Goal: Information Seeking & Learning: Learn about a topic

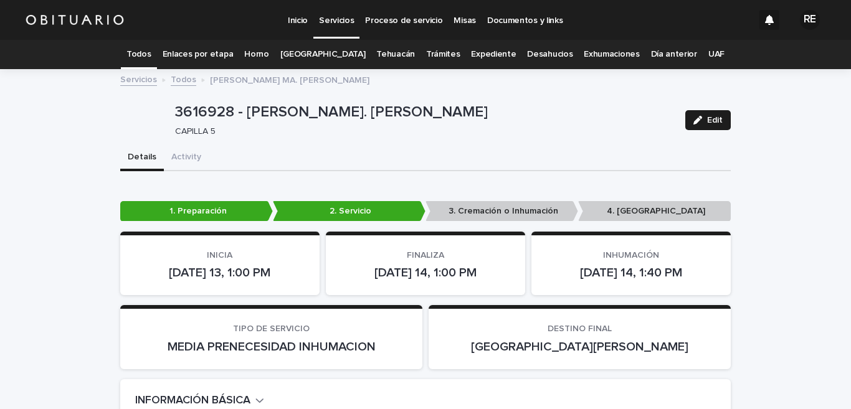
scroll to position [40, 0]
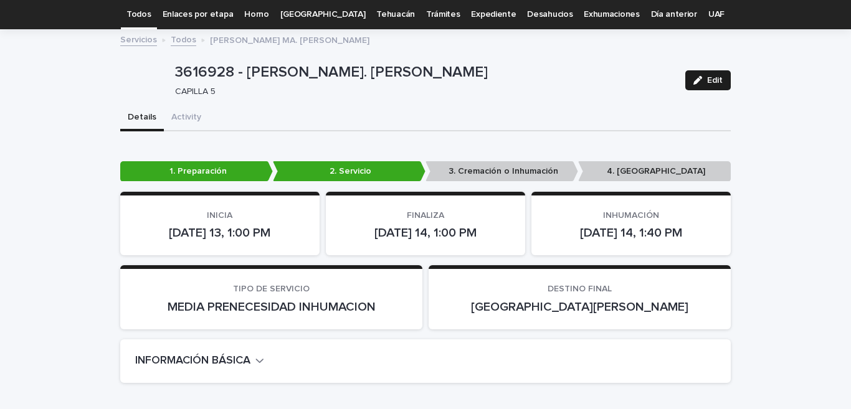
click at [151, 14] on link "Todos" at bounding box center [138, 14] width 24 height 29
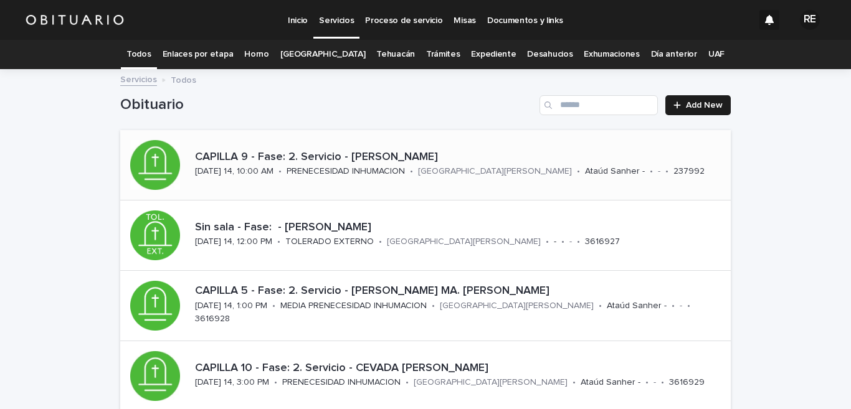
click at [377, 152] on p "CAPILLA 9 - Fase: 2. Servicio - [PERSON_NAME]" at bounding box center [460, 158] width 531 height 14
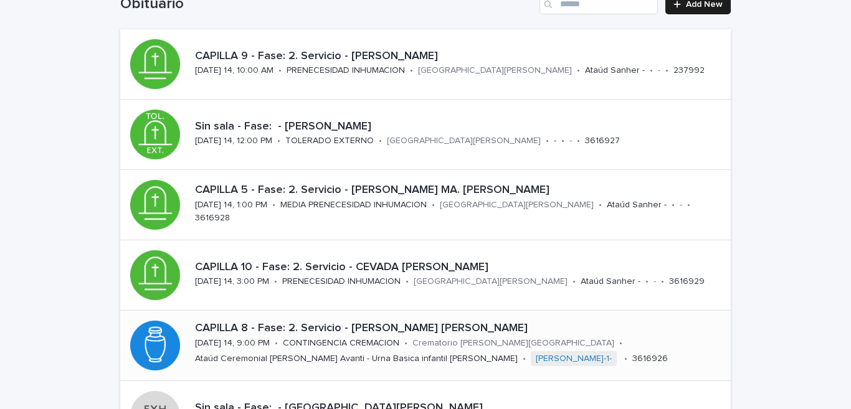
scroll to position [163, 0]
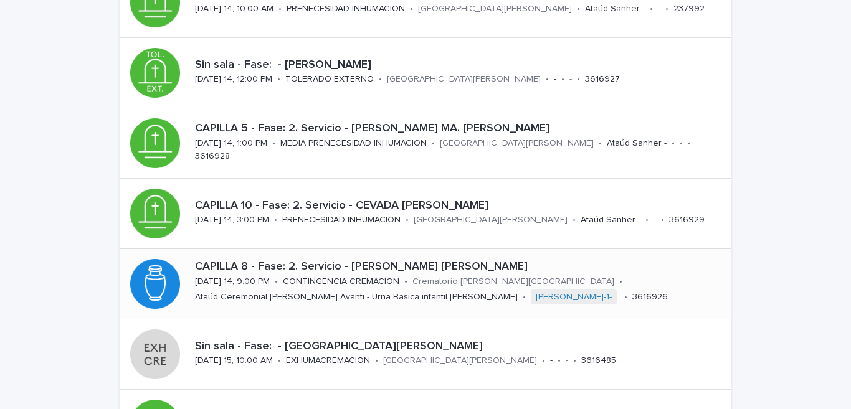
click at [437, 269] on p "CAPILLA 8 - Fase: 2. Servicio - [PERSON_NAME] [PERSON_NAME]" at bounding box center [460, 267] width 531 height 14
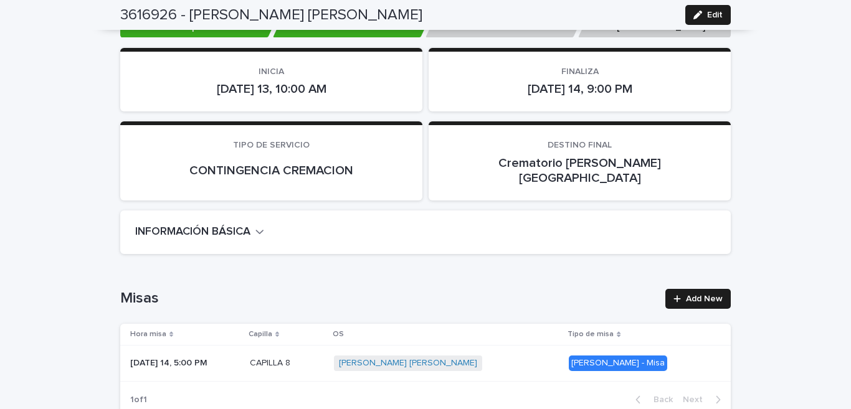
scroll to position [123, 0]
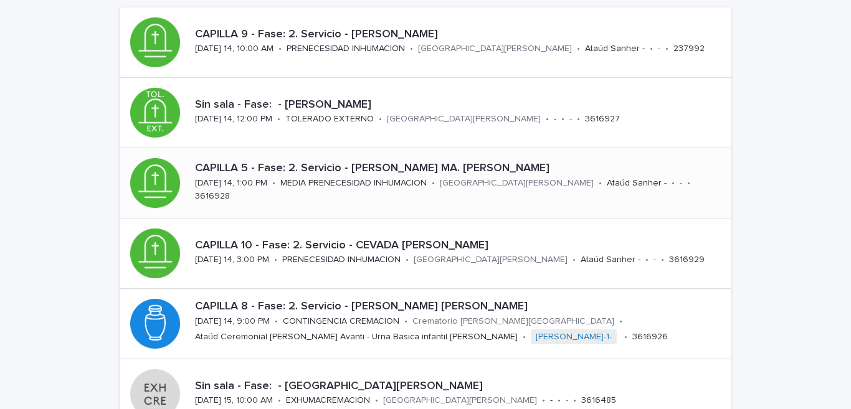
scroll to position [40, 0]
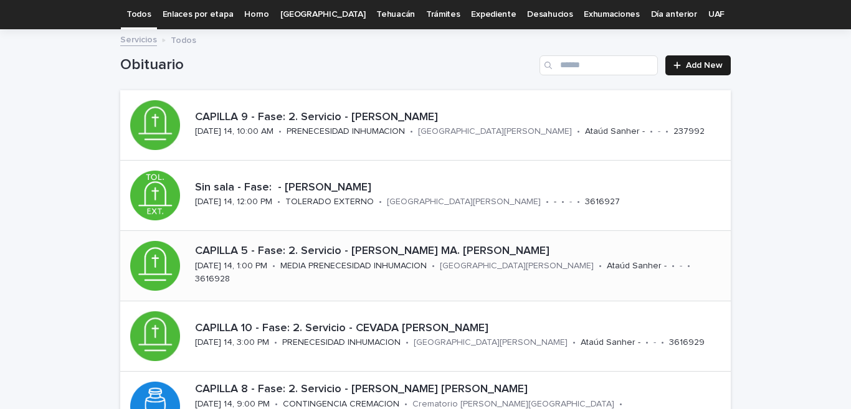
click at [482, 254] on p "CAPILLA 5 - Fase: 2. Servicio - [PERSON_NAME] MA. [PERSON_NAME]" at bounding box center [460, 252] width 531 height 14
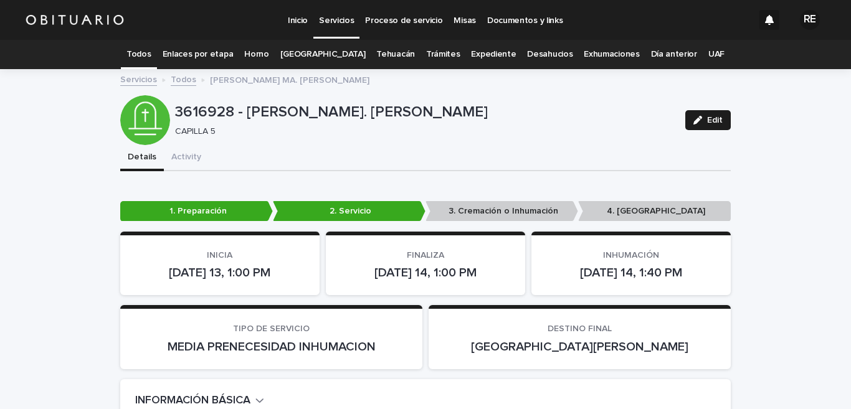
scroll to position [61, 0]
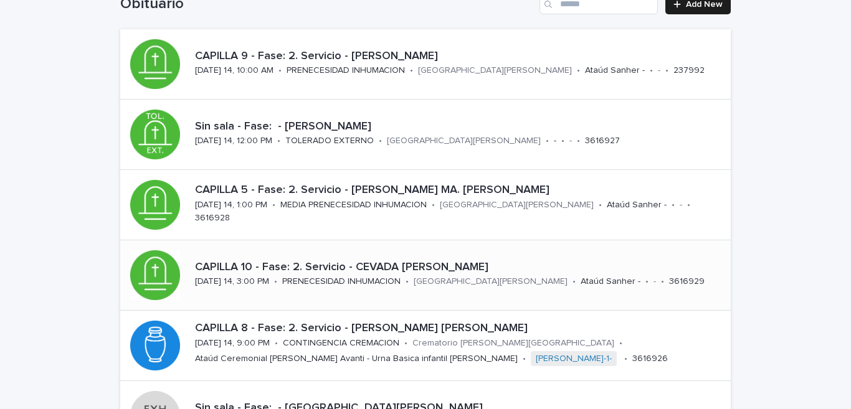
scroll to position [163, 0]
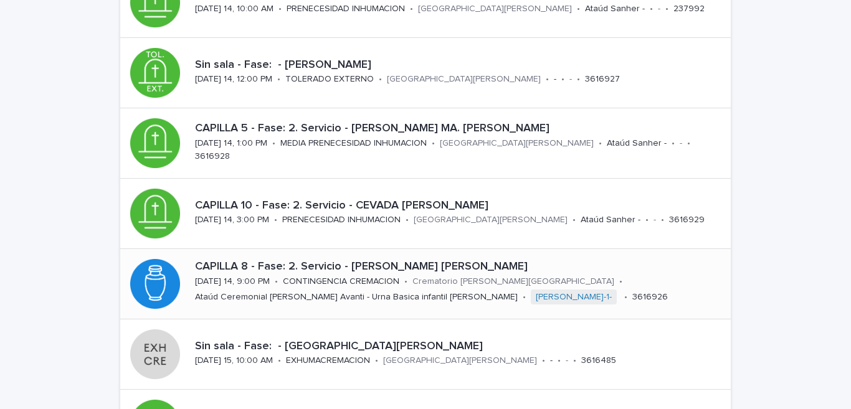
click at [436, 269] on p "CAPILLA 8 - Fase: 2. Servicio - [PERSON_NAME] [PERSON_NAME]" at bounding box center [460, 267] width 531 height 14
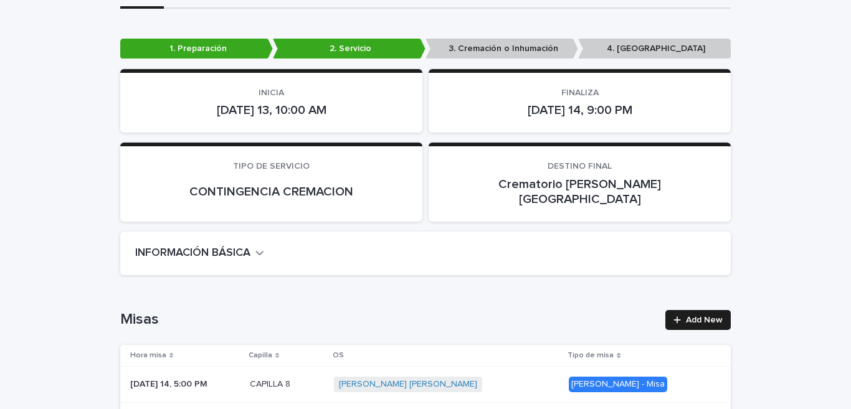
scroll to position [40, 0]
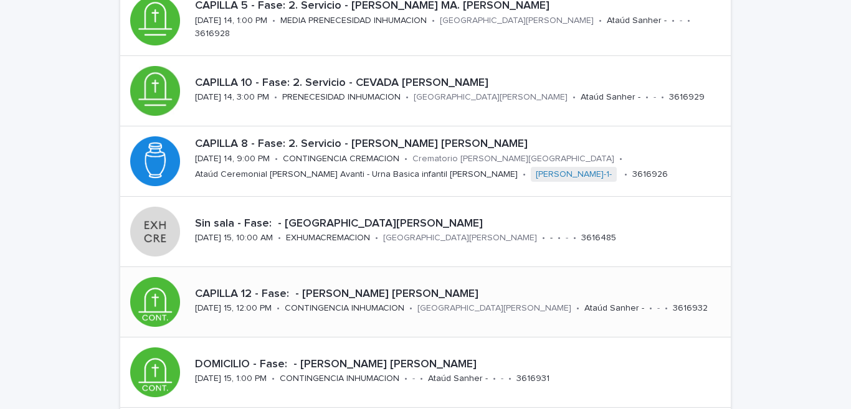
scroll to position [346, 0]
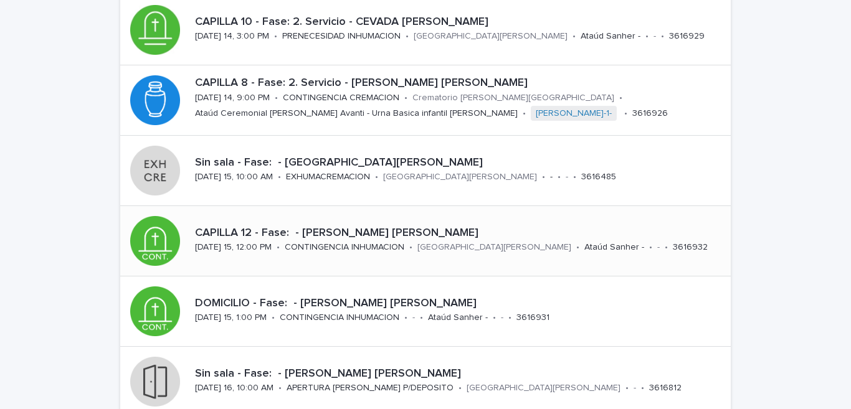
click at [341, 231] on p "CAPILLA 12 - Fase: - [PERSON_NAME] [PERSON_NAME]" at bounding box center [460, 234] width 531 height 14
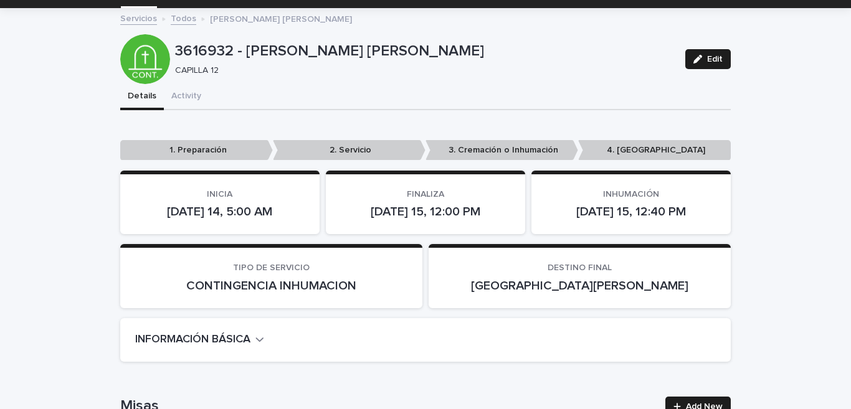
scroll to position [123, 0]
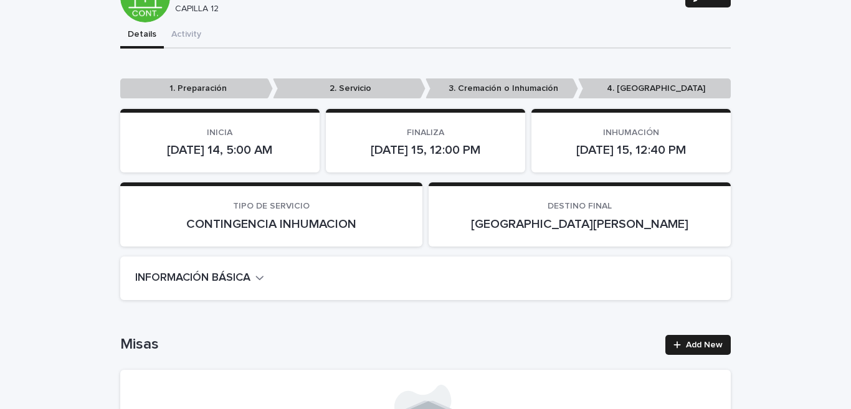
click at [244, 277] on h2 "INFORMACIÓN BÁSICA" at bounding box center [192, 279] width 115 height 14
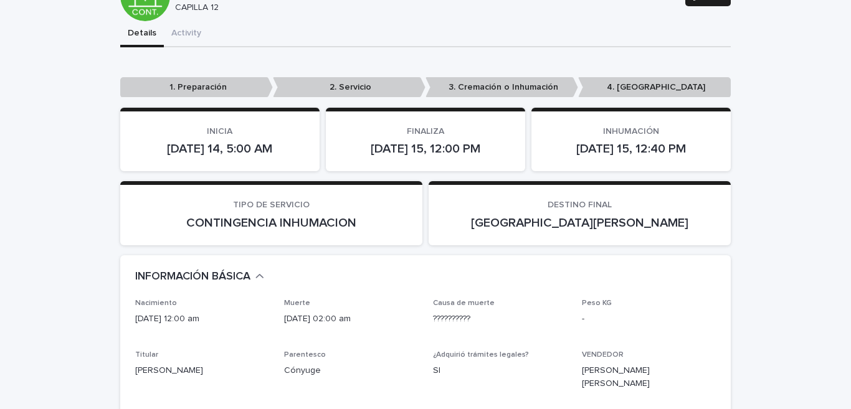
scroll to position [0, 0]
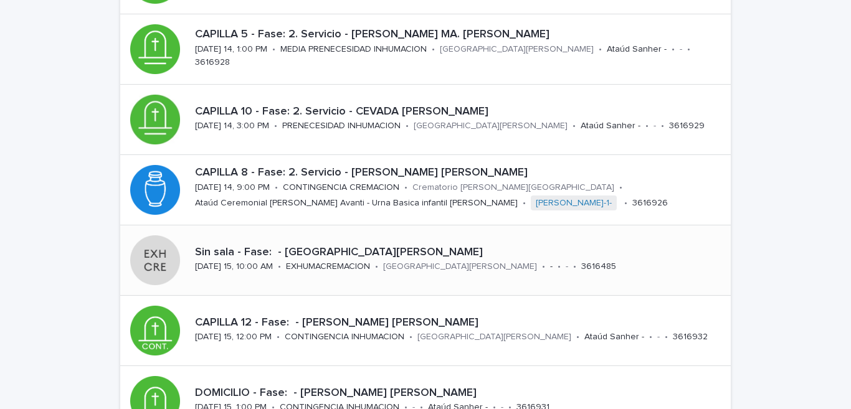
scroll to position [195, 0]
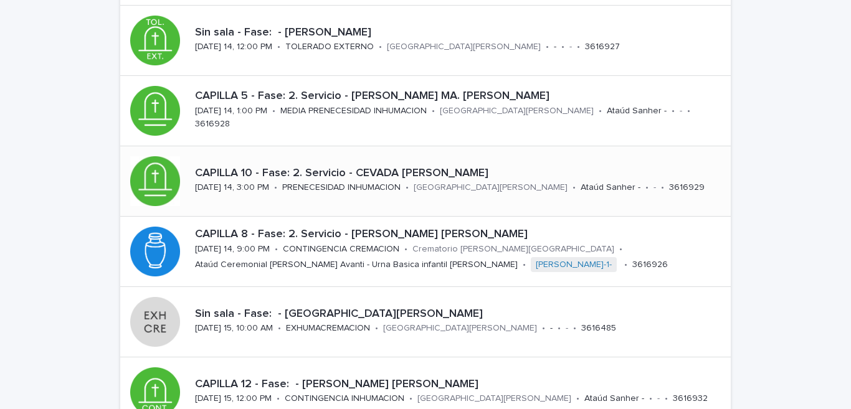
click at [426, 190] on p "[GEOGRAPHIC_DATA][PERSON_NAME]" at bounding box center [491, 188] width 154 height 11
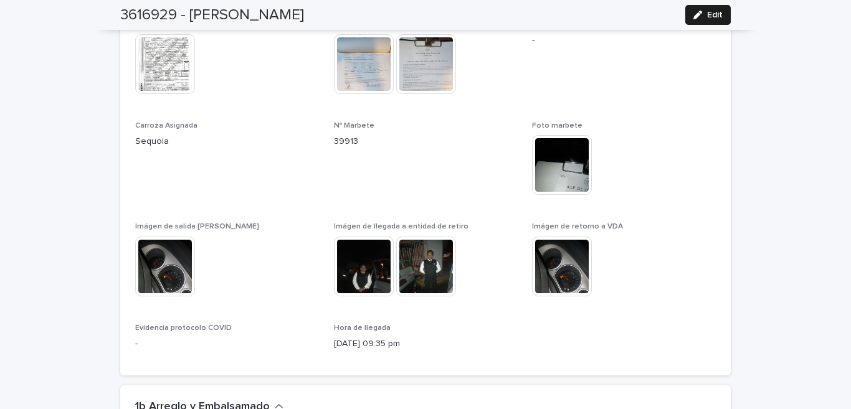
scroll to position [1166, 0]
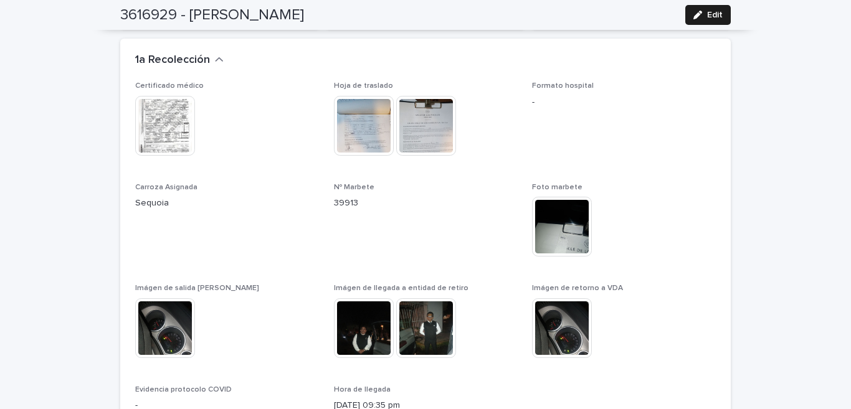
click at [164, 111] on img at bounding box center [165, 126] width 60 height 60
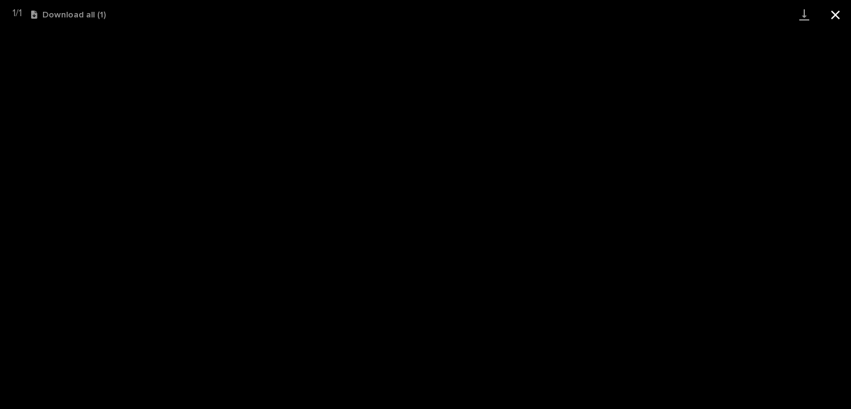
click at [844, 6] on button "Close gallery" at bounding box center [835, 14] width 31 height 29
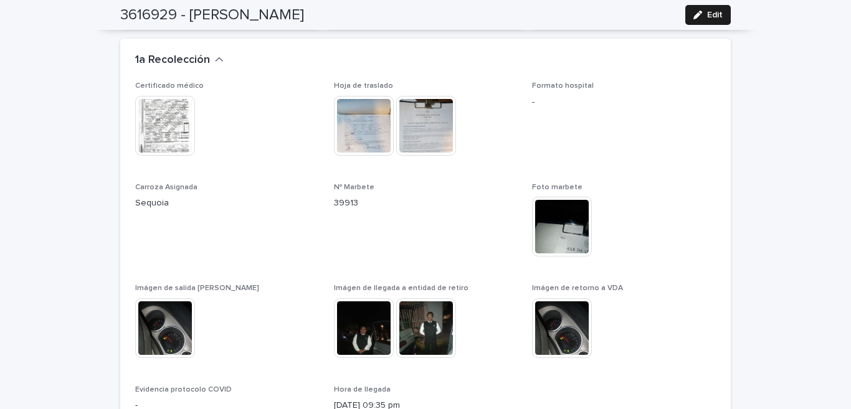
scroll to position [982, 0]
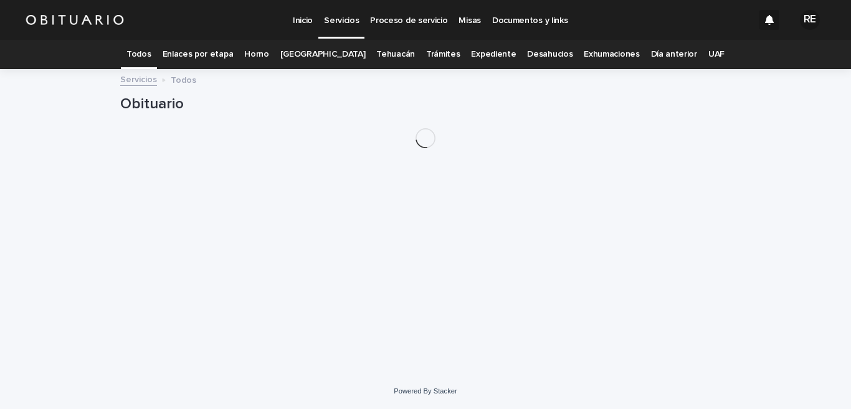
click at [151, 52] on link "Todos" at bounding box center [138, 54] width 24 height 29
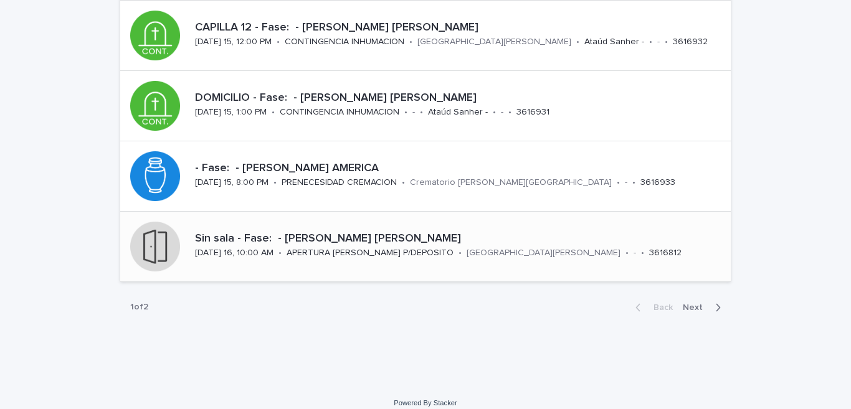
scroll to position [564, 0]
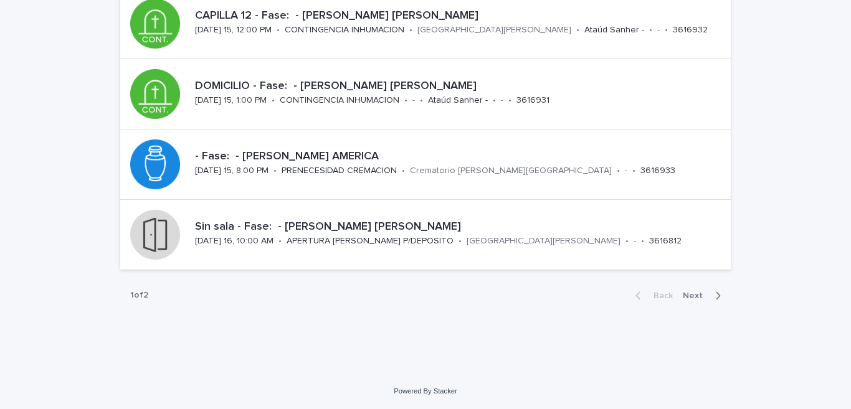
click at [686, 298] on span "Next" at bounding box center [696, 296] width 27 height 9
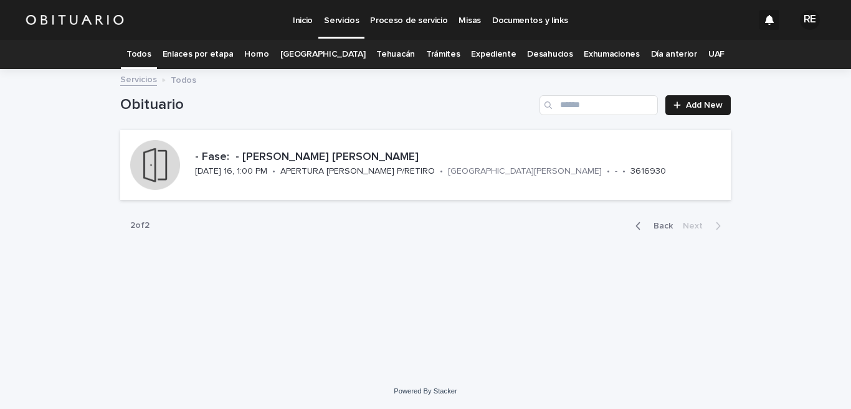
click at [151, 54] on link "Todos" at bounding box center [138, 54] width 24 height 29
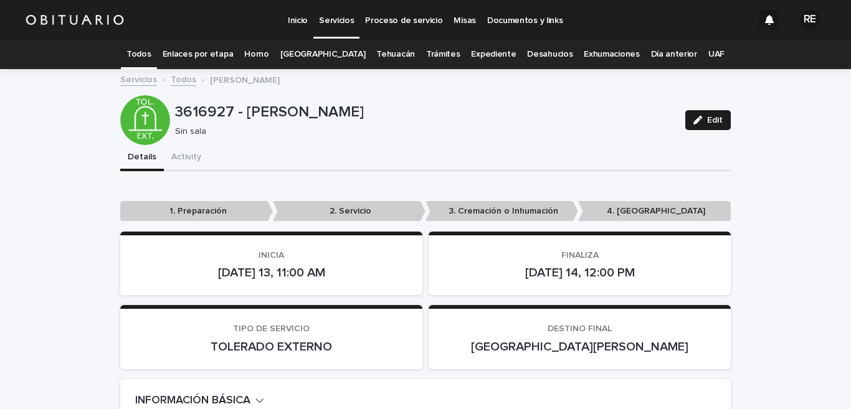
click at [151, 55] on link "Todos" at bounding box center [138, 54] width 24 height 29
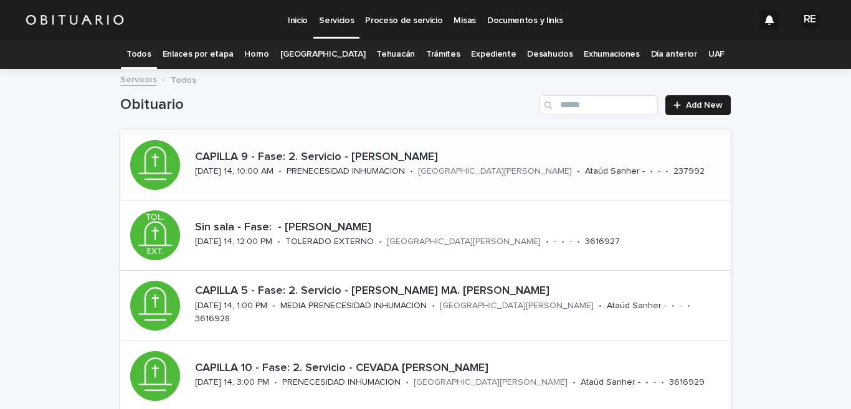
click at [410, 153] on p "CAPILLA 9 - Fase: 2. Servicio - [PERSON_NAME]" at bounding box center [460, 158] width 531 height 14
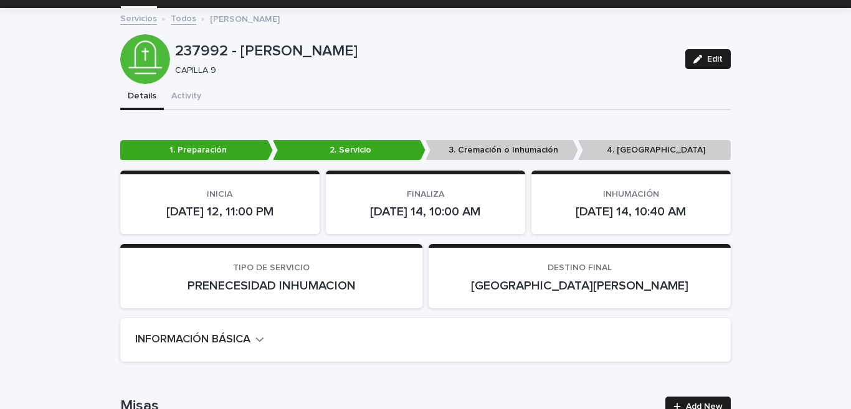
scroll to position [123, 0]
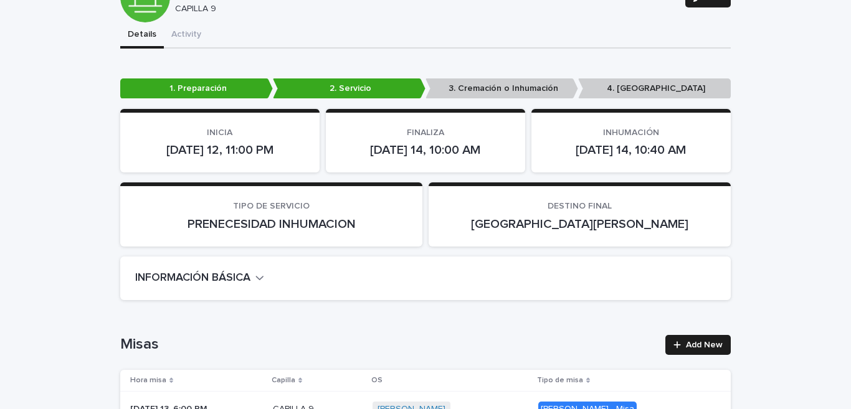
click at [260, 278] on icon "button" at bounding box center [259, 278] width 7 height 4
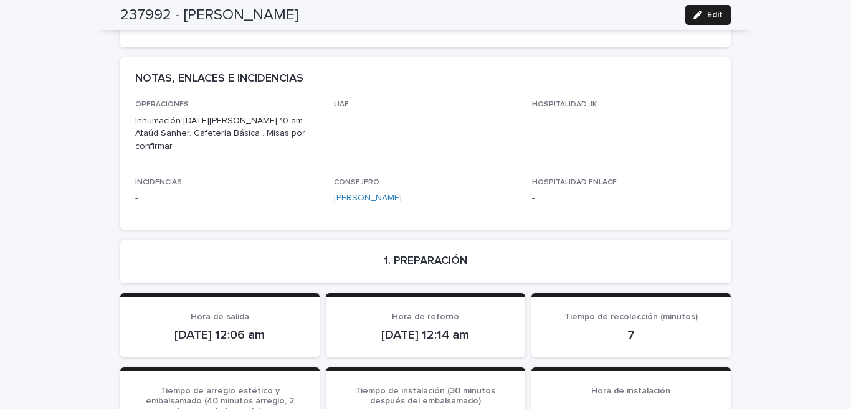
scroll to position [982, 0]
